Goal: Task Accomplishment & Management: Use online tool/utility

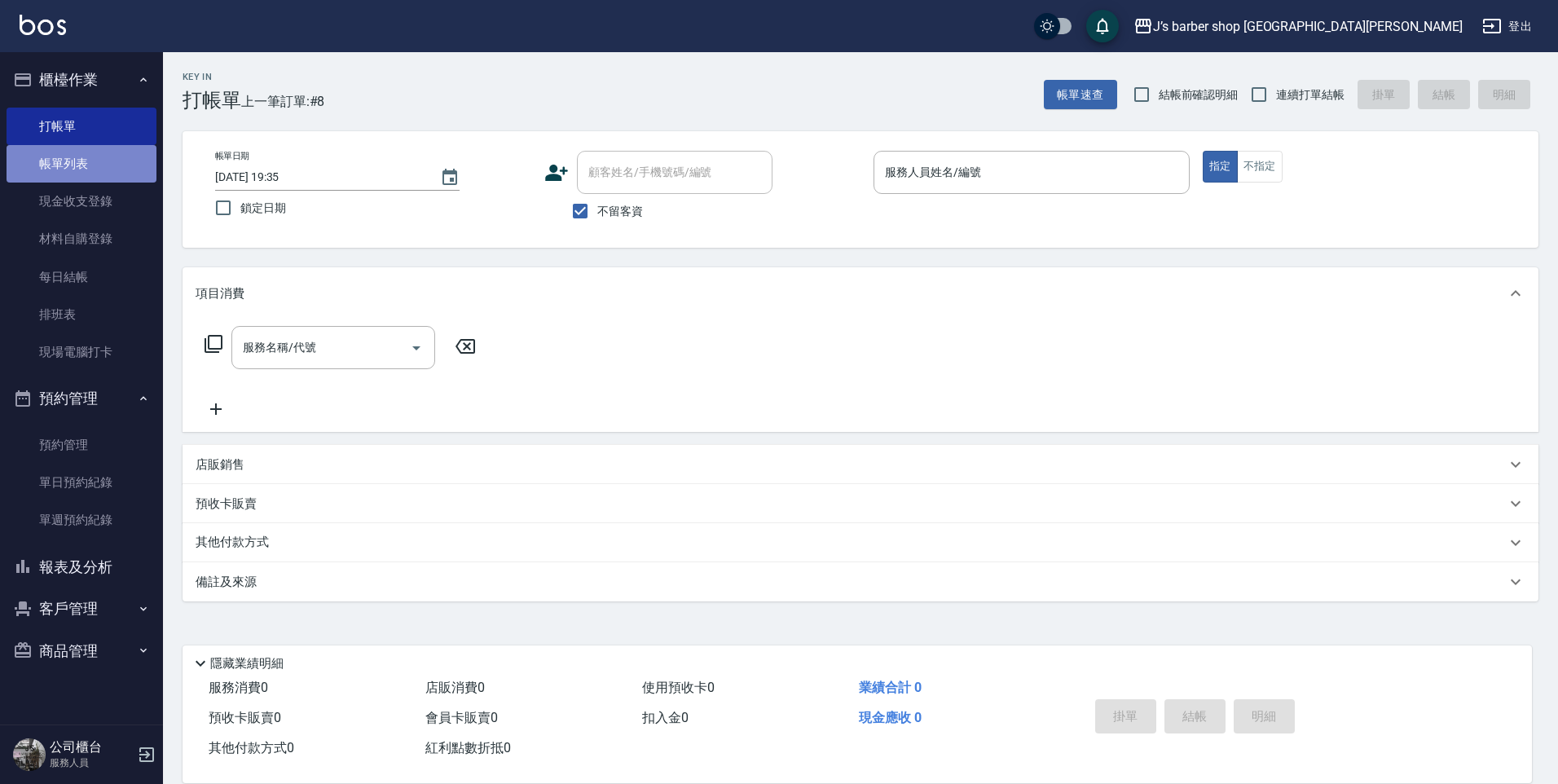
click at [130, 170] on link "帳單列表" at bounding box center [82, 164] width 150 height 38
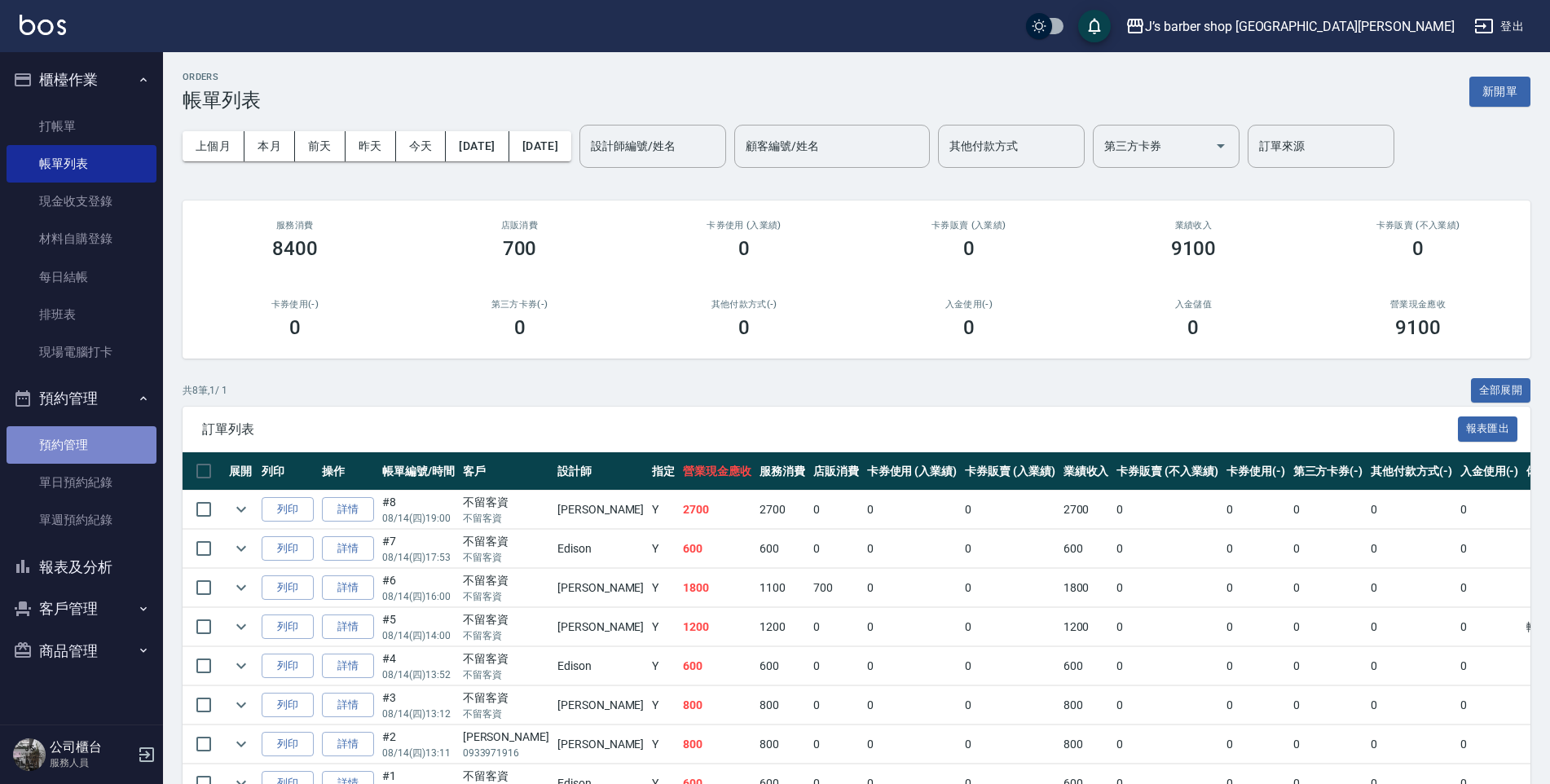
click at [77, 444] on link "預約管理" at bounding box center [82, 444] width 150 height 38
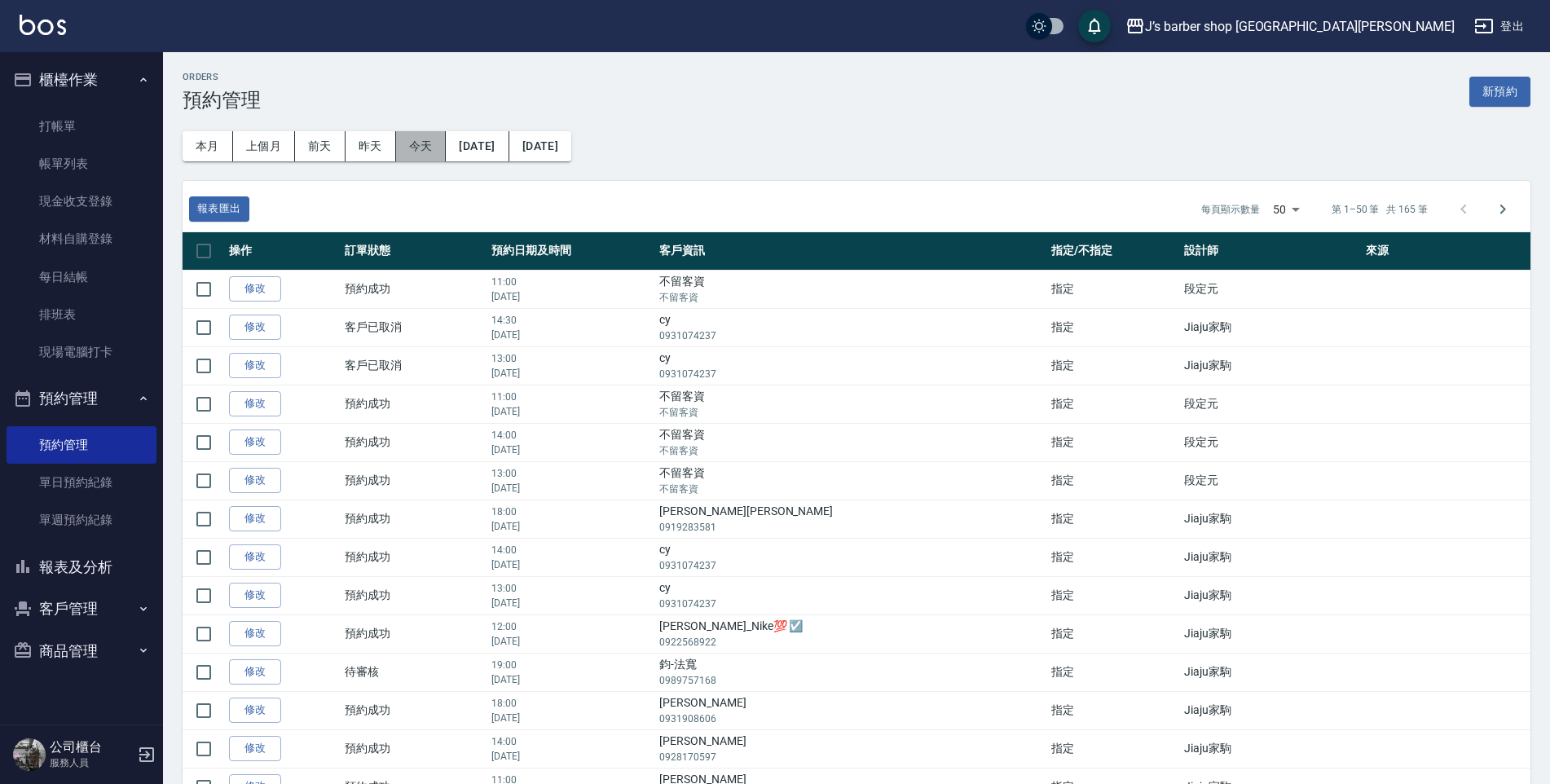
click at [409, 142] on button "今天" at bounding box center [421, 145] width 50 height 30
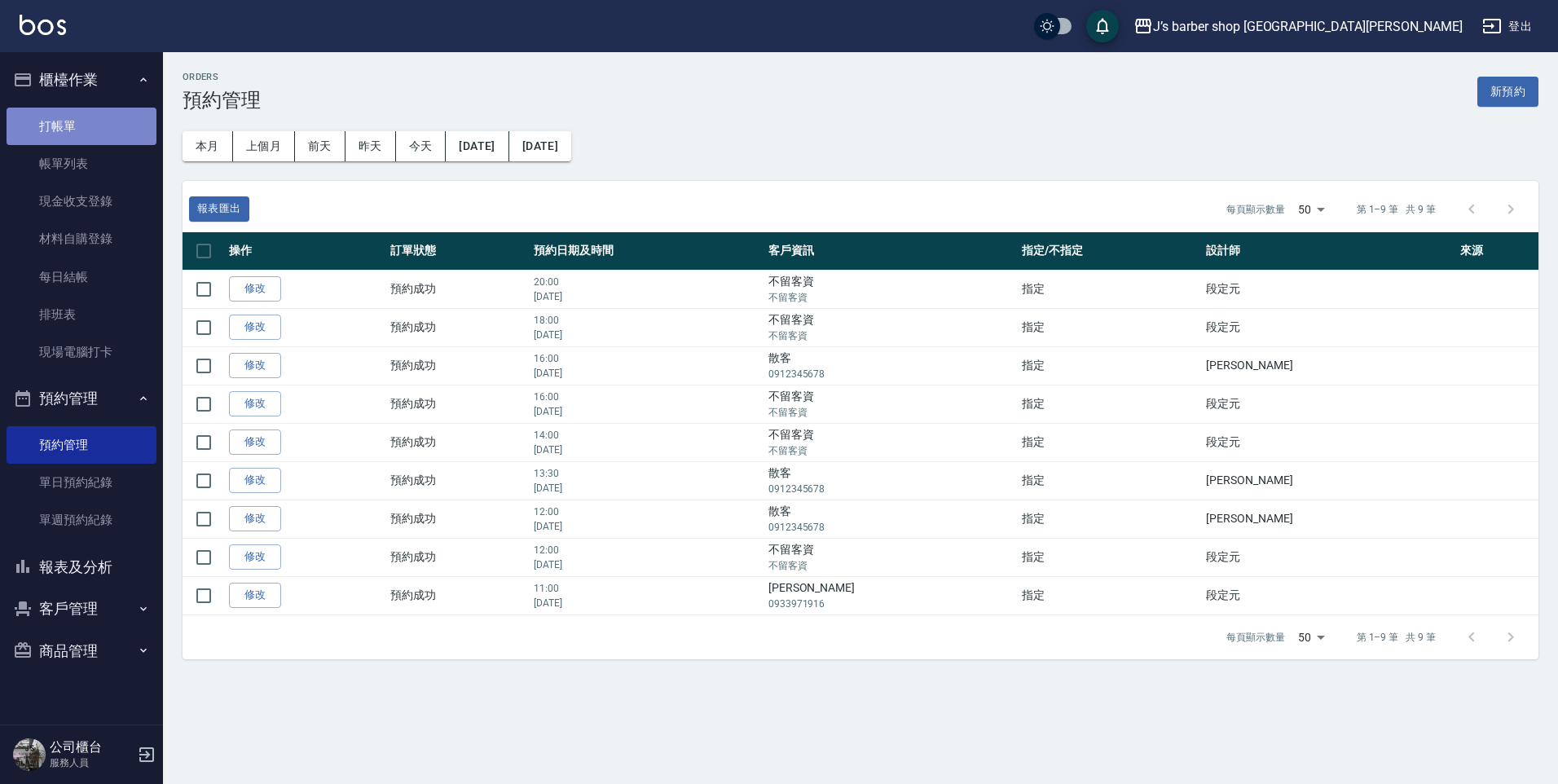
click at [46, 121] on link "打帳單" at bounding box center [82, 126] width 150 height 38
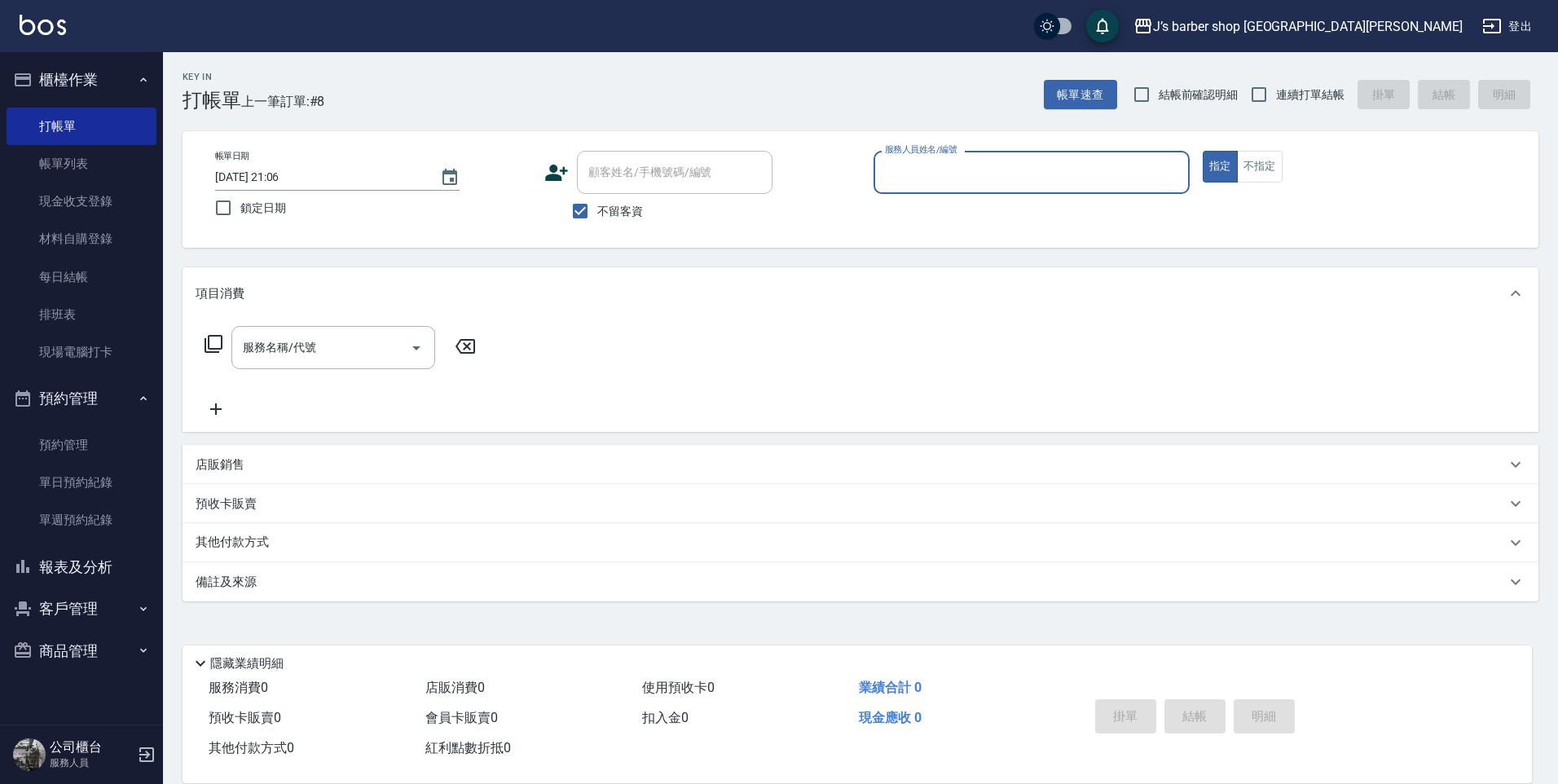
click at [966, 172] on input "服務人員姓名/編號" at bounding box center [1031, 172] width 302 height 29
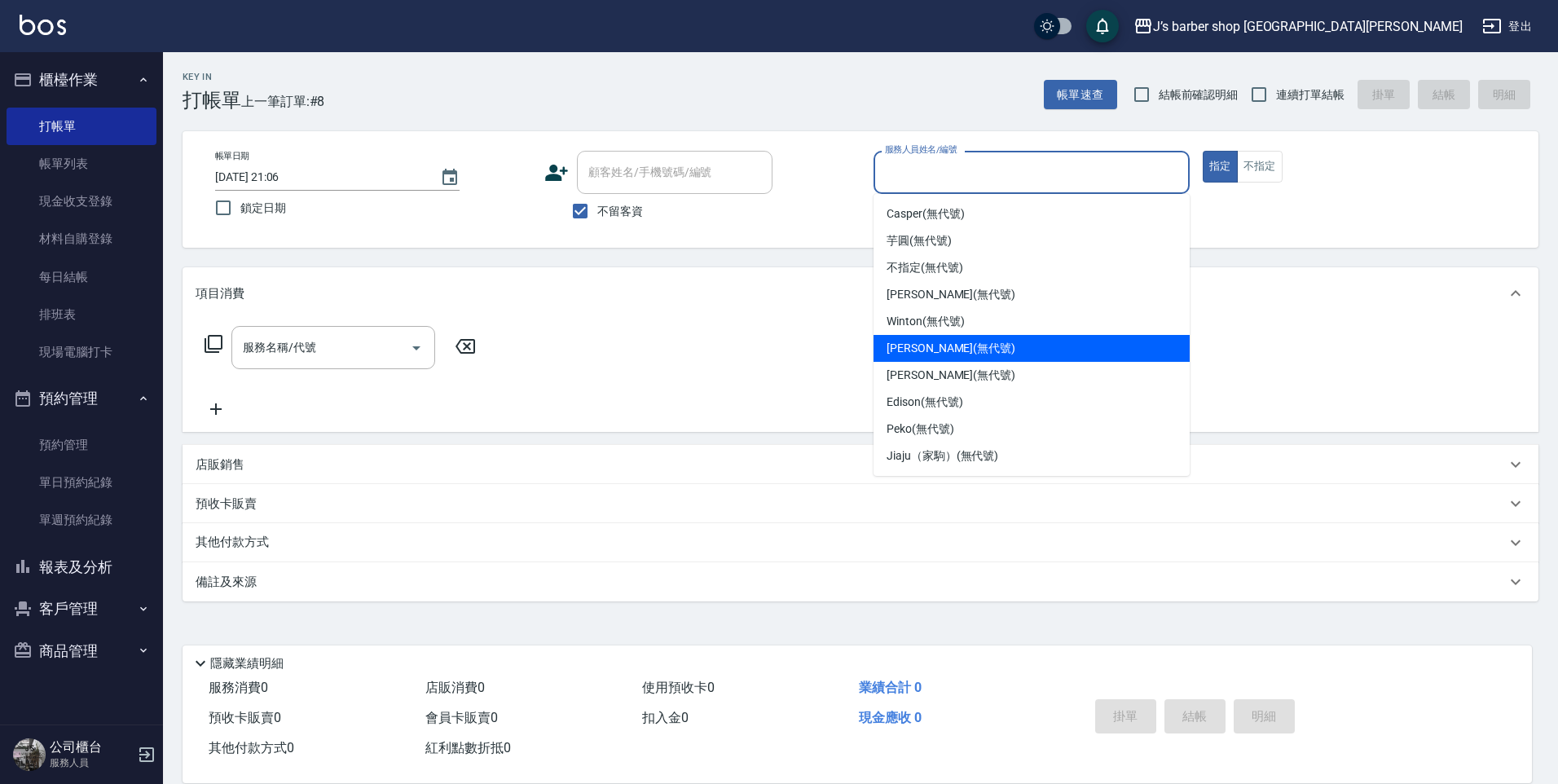
click at [956, 349] on span "[PERSON_NAME] (無代號)" at bounding box center [951, 349] width 129 height 17
type input "[PERSON_NAME](無代號)"
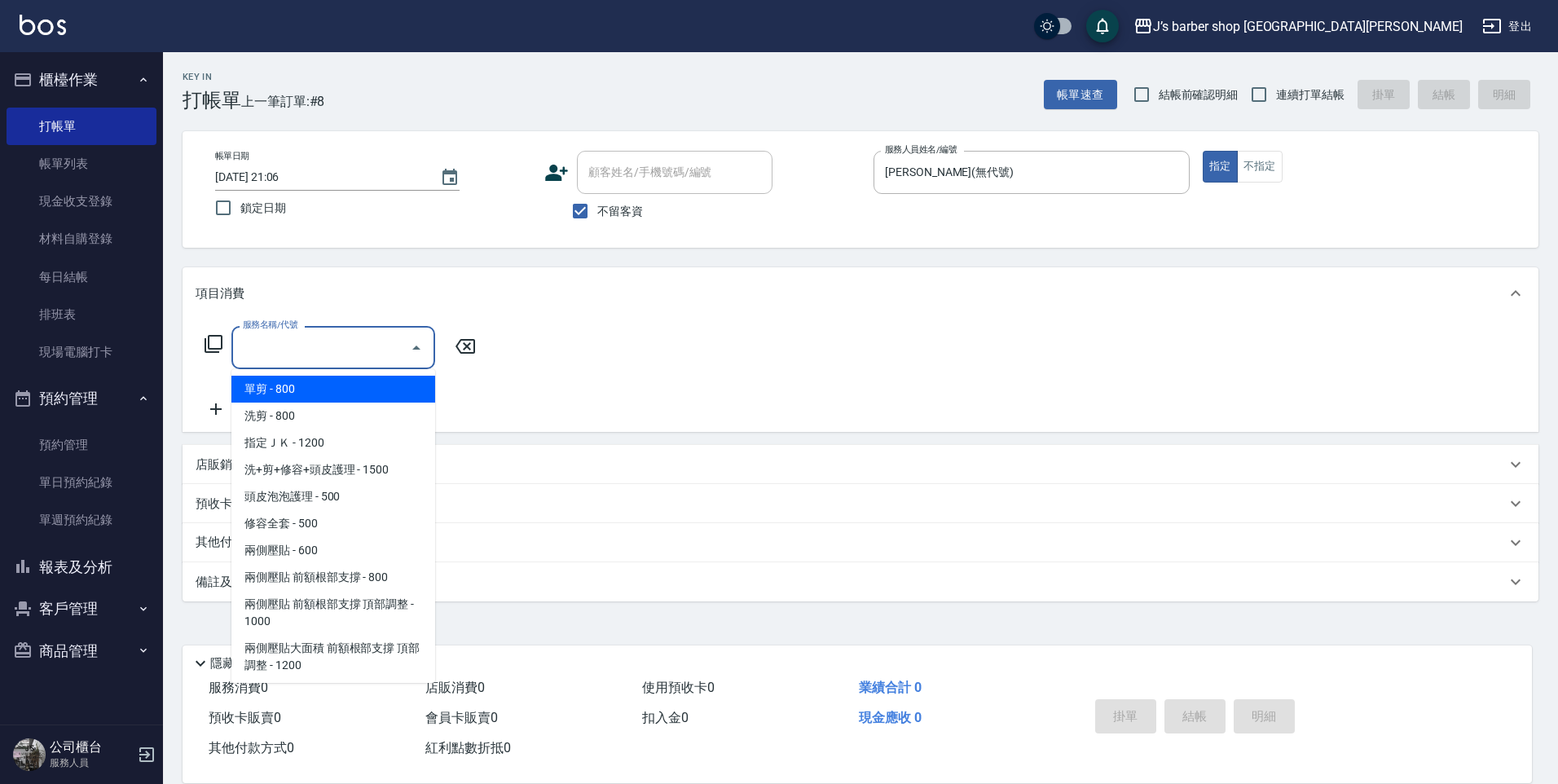
click at [304, 337] on div "服務名稱/代號 服務名稱/代號" at bounding box center [332, 347] width 203 height 43
click at [321, 407] on span "洗剪 - 800" at bounding box center [332, 416] width 203 height 27
type input "洗剪(101)"
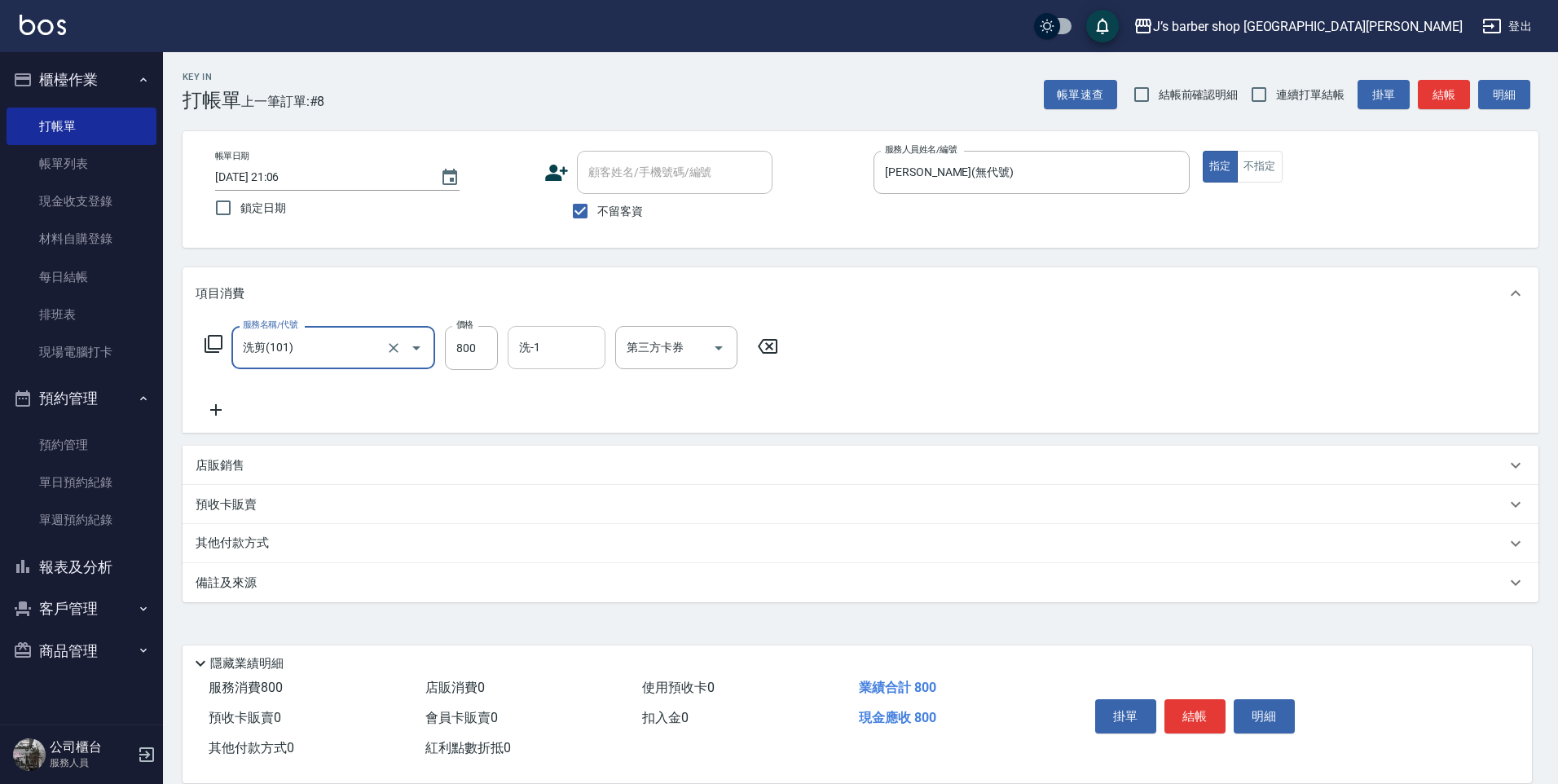
click at [539, 337] on input "洗-1" at bounding box center [557, 348] width 83 height 29
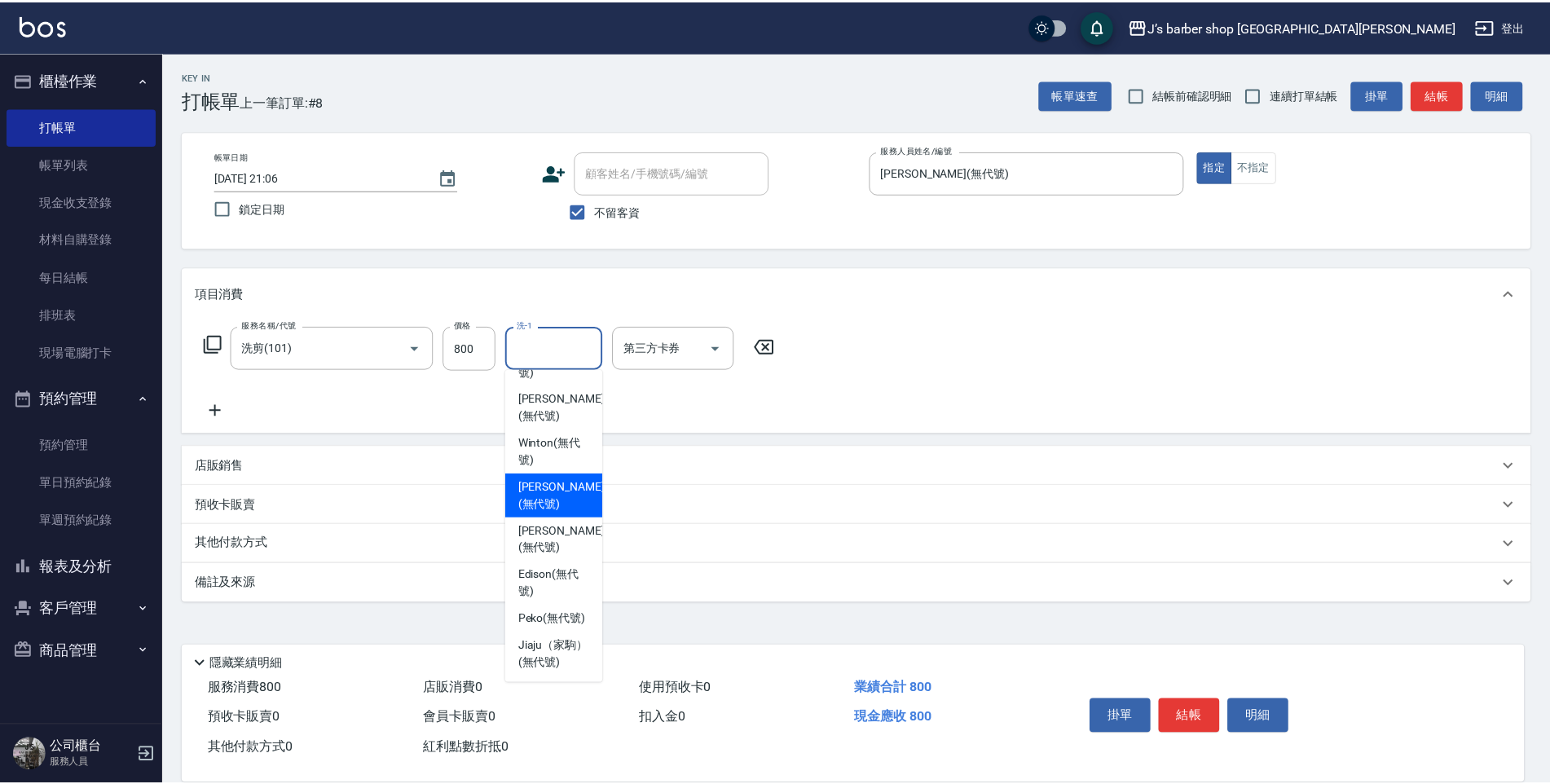
scroll to position [140, 0]
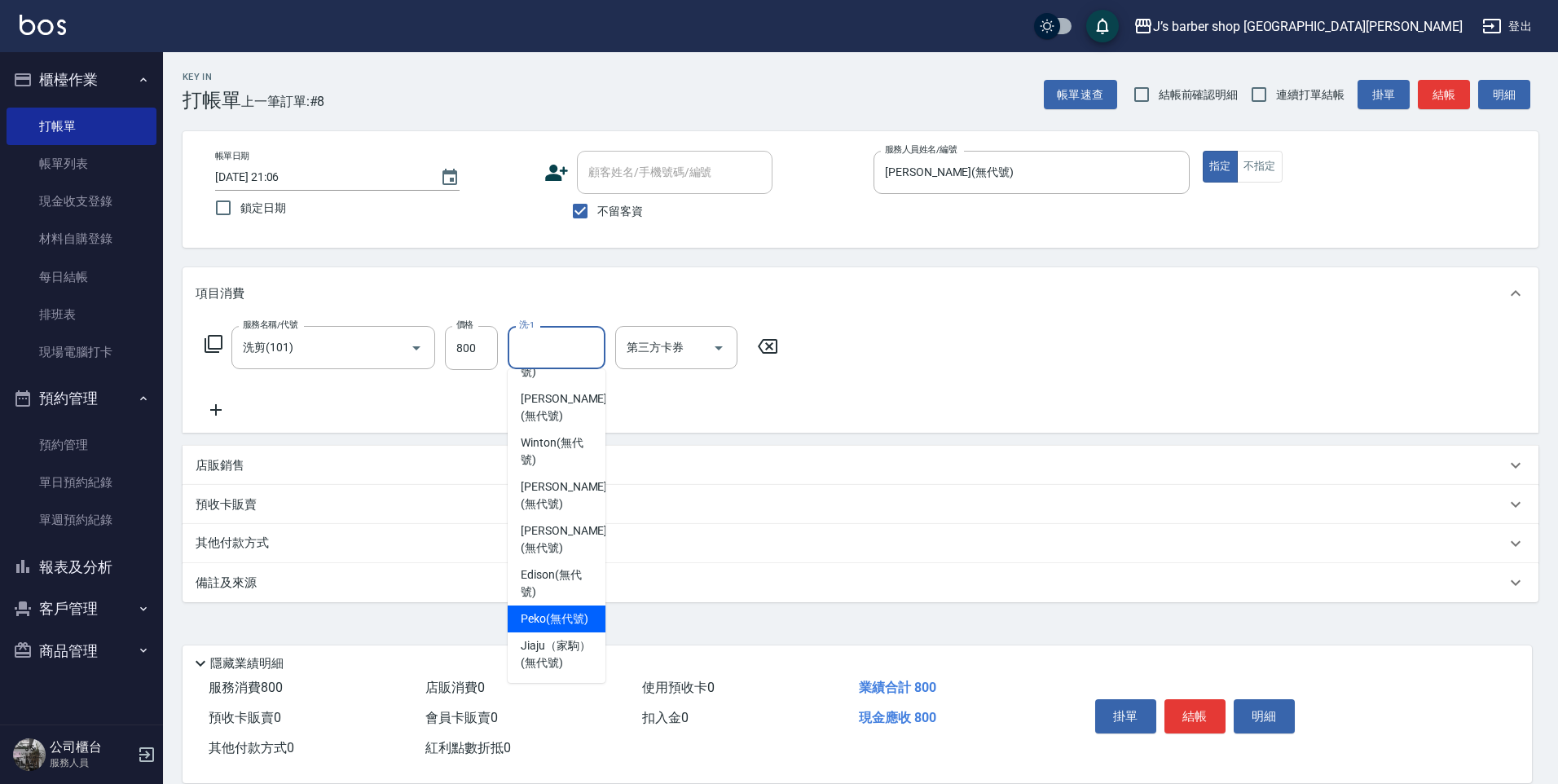
click at [568, 610] on span "Peko (無代號)" at bounding box center [554, 618] width 67 height 17
type input "Peko(無代號)"
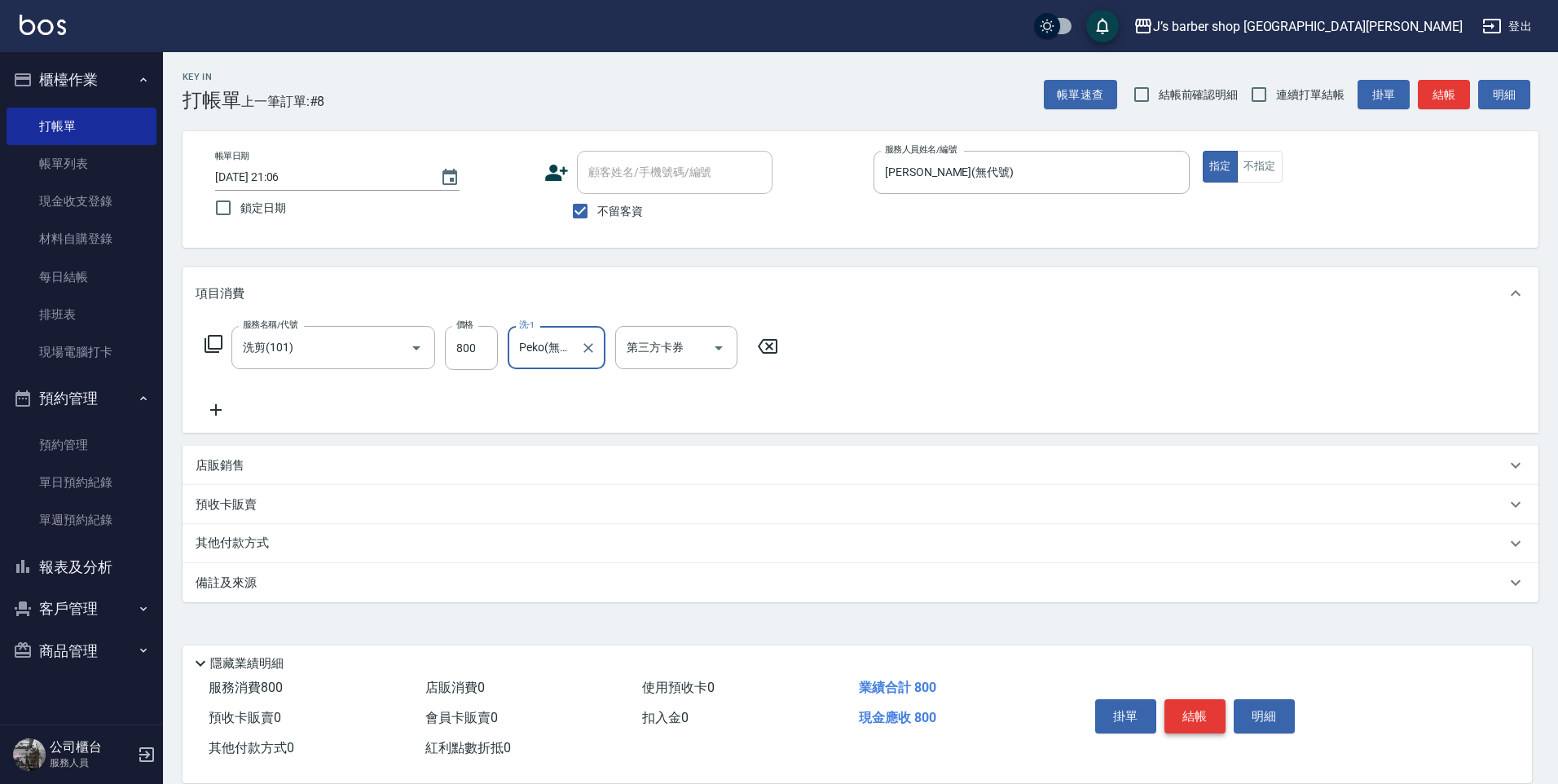
click at [1178, 705] on button "結帳" at bounding box center [1195, 717] width 61 height 35
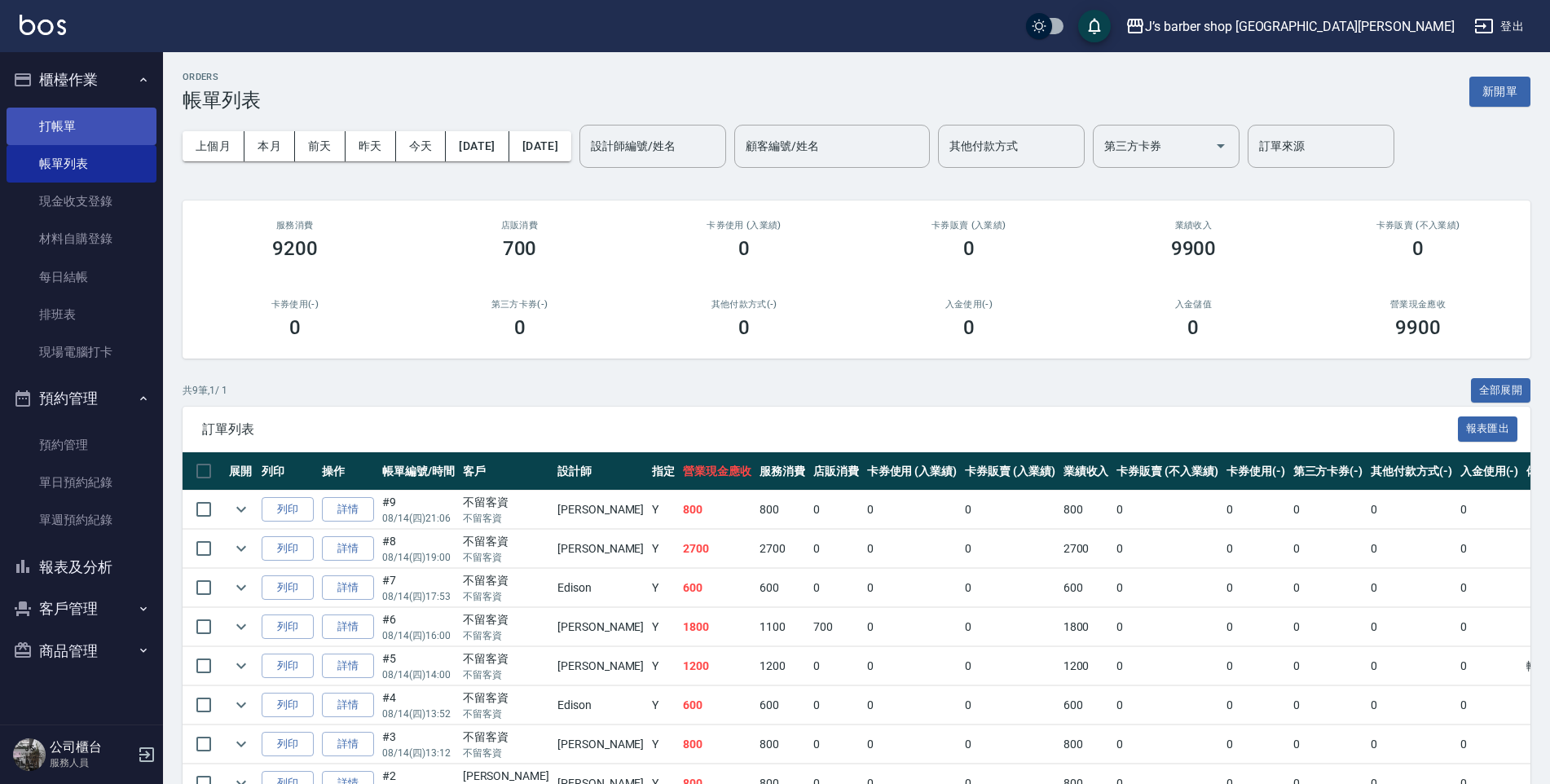
click at [77, 129] on link "打帳單" at bounding box center [82, 126] width 150 height 38
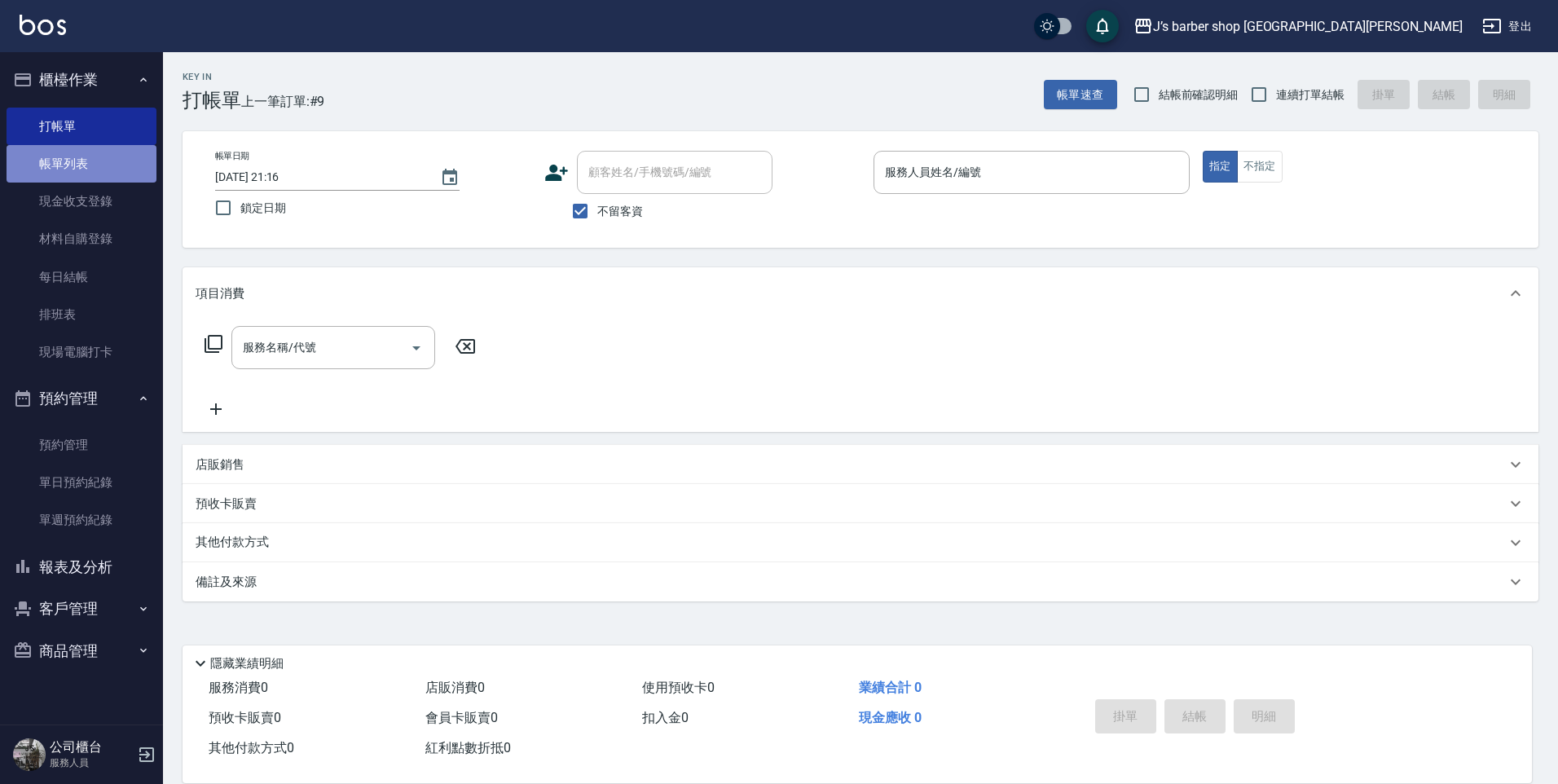
click at [125, 156] on link "帳單列表" at bounding box center [82, 164] width 150 height 38
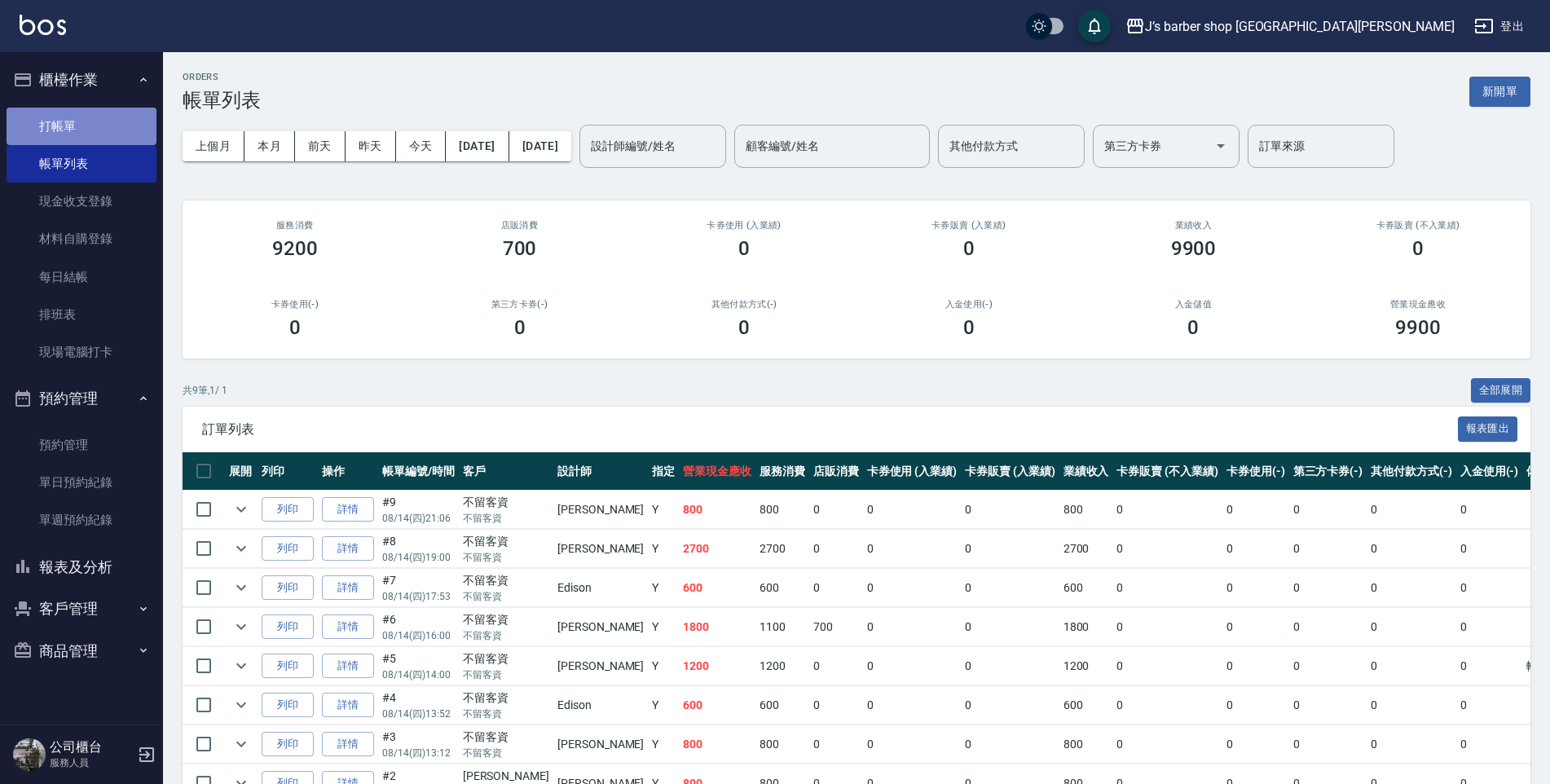
click at [55, 138] on link "打帳單" at bounding box center [82, 126] width 150 height 38
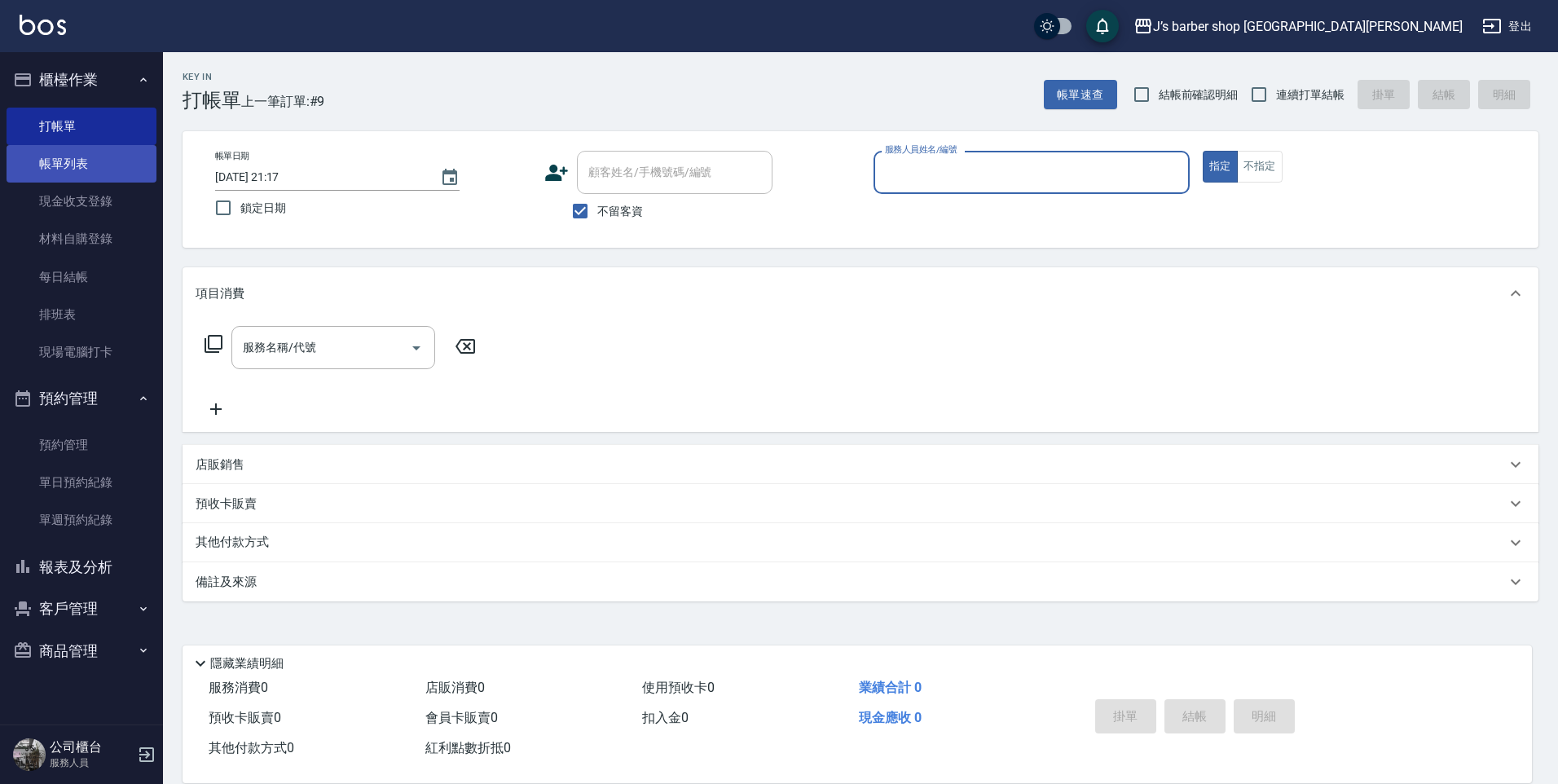
click at [70, 156] on link "帳單列表" at bounding box center [82, 164] width 150 height 38
